Goal: Transaction & Acquisition: Book appointment/travel/reservation

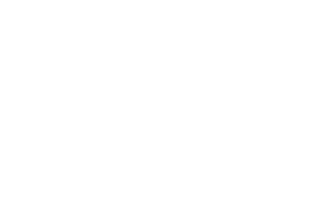
scroll to position [1537, 0]
click at [30, 100] on span "Familienhotel finden" at bounding box center [48, 103] width 69 height 6
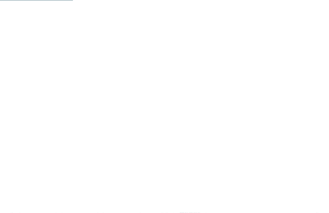
scroll to position [637, 0]
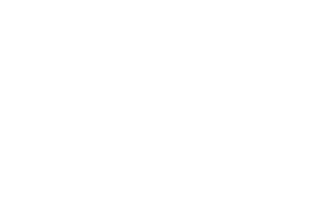
click at [292, 49] on icon at bounding box center [287, 45] width 14 height 11
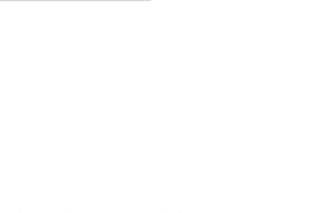
scroll to position [1317, 0]
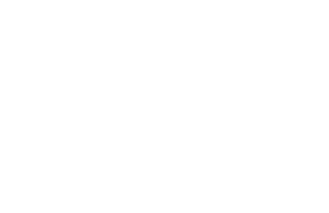
click at [262, 125] on div at bounding box center [242, 138] width 148 height 83
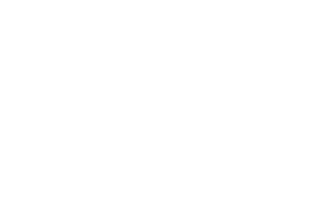
scroll to position [809, 0]
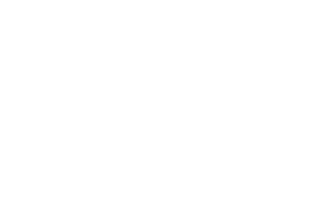
click at [318, 102] on icon at bounding box center [316, 109] width 18 height 14
click at [14, 102] on icon at bounding box center [13, 109] width 18 height 14
click at [192, 51] on span "Appartements" at bounding box center [182, 53] width 29 height 4
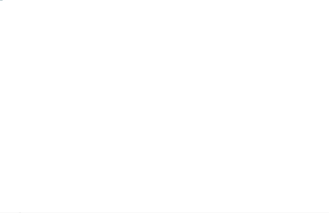
scroll to position [78, 0]
